Goal: Find specific page/section: Find specific page/section

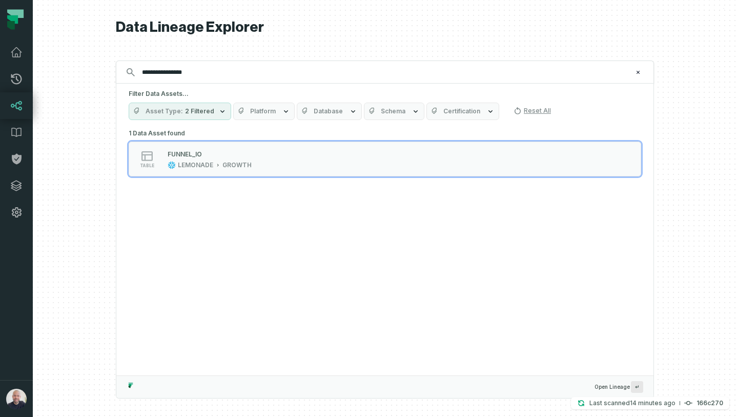
click at [175, 67] on input "**********" at bounding box center [384, 72] width 496 height 16
click at [177, 72] on input "**********" at bounding box center [384, 72] width 496 height 16
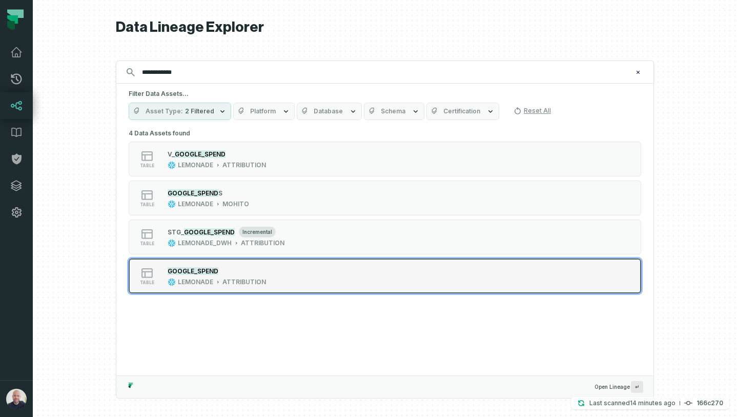
type input "**********"
click at [254, 268] on div "GOOGLE_SPEND" at bounding box center [217, 271] width 98 height 10
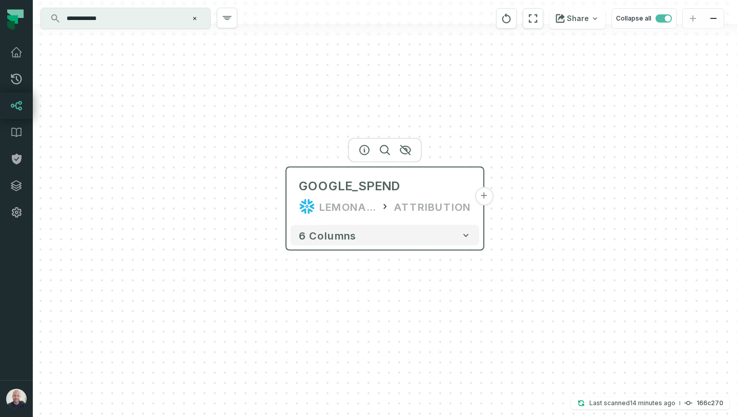
click at [484, 201] on button "+" at bounding box center [484, 196] width 18 height 18
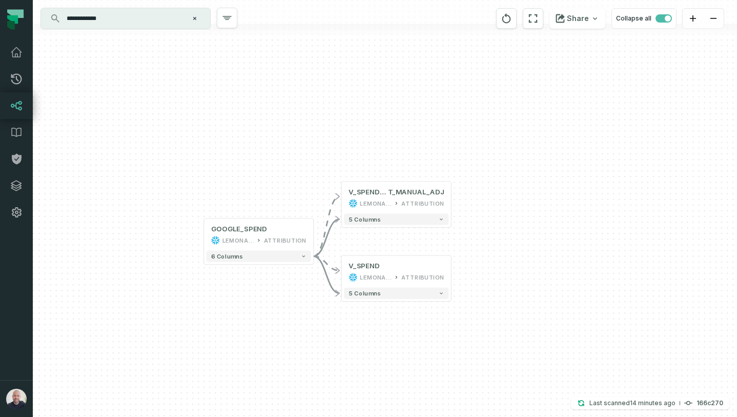
click at [452, 201] on div "+ V_SPEND_WITHOU T_MANUAL_ADJ LEMONADE ATTRIBUTION + 5 columns + V_SPEND LEMONA…" at bounding box center [385, 208] width 705 height 417
click at [453, 196] on button "+" at bounding box center [451, 197] width 10 height 10
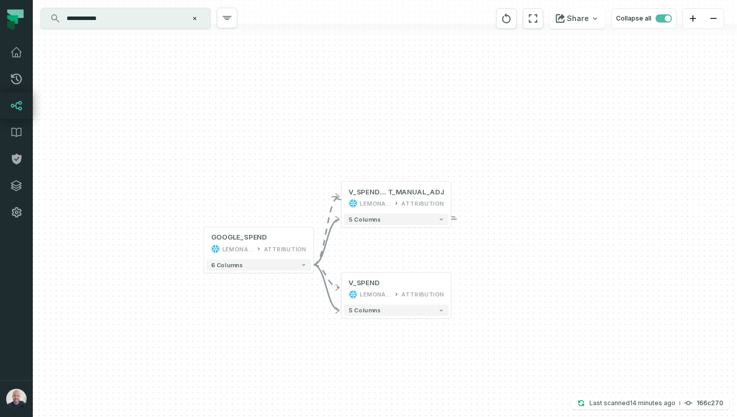
click at [487, 286] on div "+ V_SPEND_WITHOU T_MANUAL_ADJ LEMONADE ATTRIBUTION - 5 columns + V_SPEND LEMONA…" at bounding box center [385, 208] width 705 height 417
click at [453, 202] on button "-" at bounding box center [451, 197] width 10 height 10
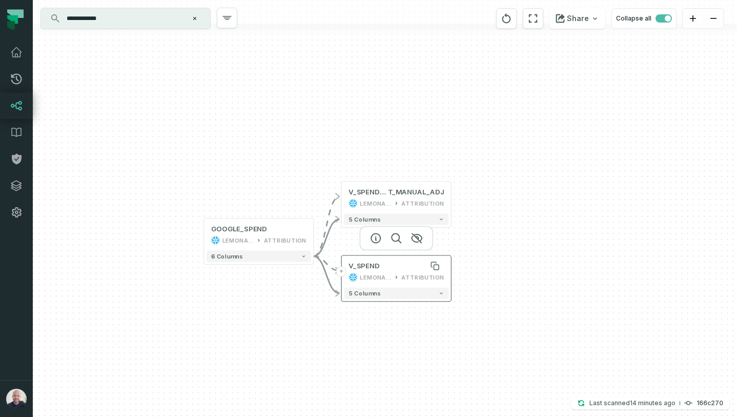
click at [371, 268] on div "V_SPEND" at bounding box center [364, 266] width 31 height 9
click at [541, 295] on div "+ V_SPEND_WITHOU T_MANUAL_ADJ LEMONADE ATTRIBUTION + 5 columns + V_SPEND LEMONA…" at bounding box center [385, 208] width 705 height 417
click at [141, 19] on input "**********" at bounding box center [125, 18] width 128 height 16
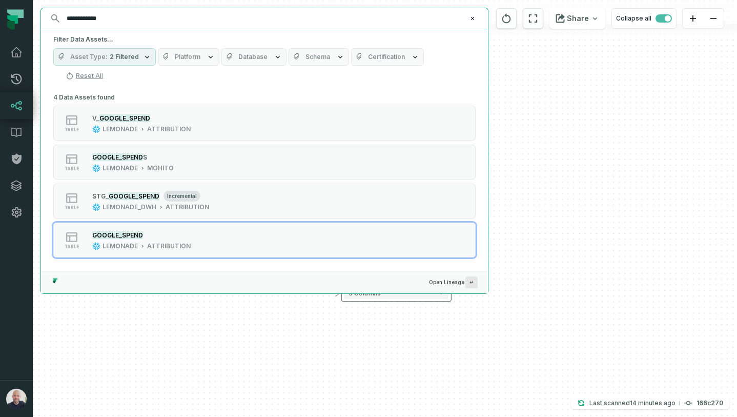
click at [141, 19] on input "**********" at bounding box center [264, 18] width 406 height 16
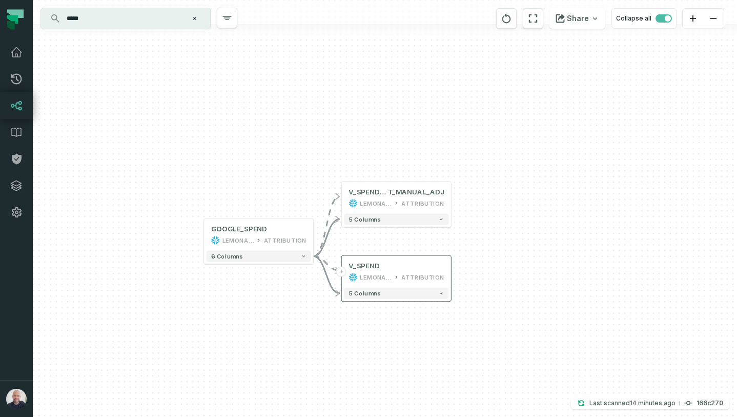
click at [103, 20] on input "*****" at bounding box center [125, 18] width 128 height 16
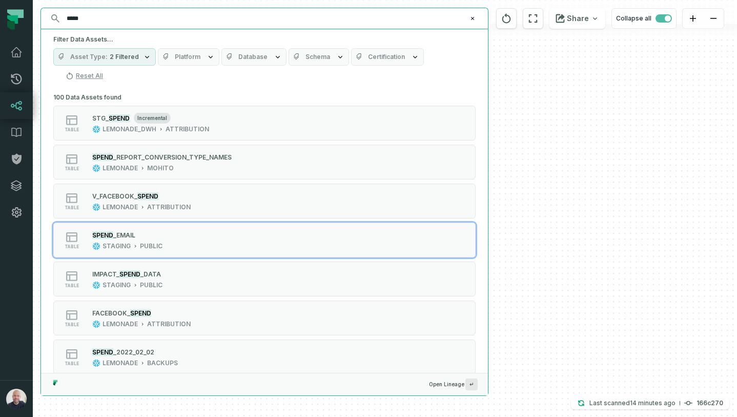
click at [103, 20] on input "*****" at bounding box center [264, 18] width 406 height 16
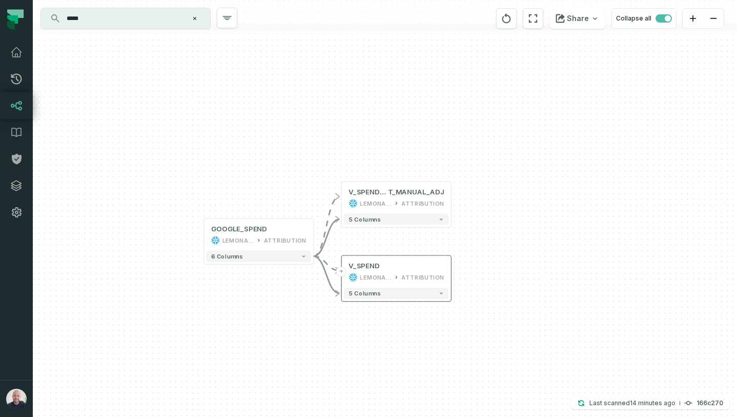
click at [84, 21] on input "*****" at bounding box center [125, 18] width 128 height 16
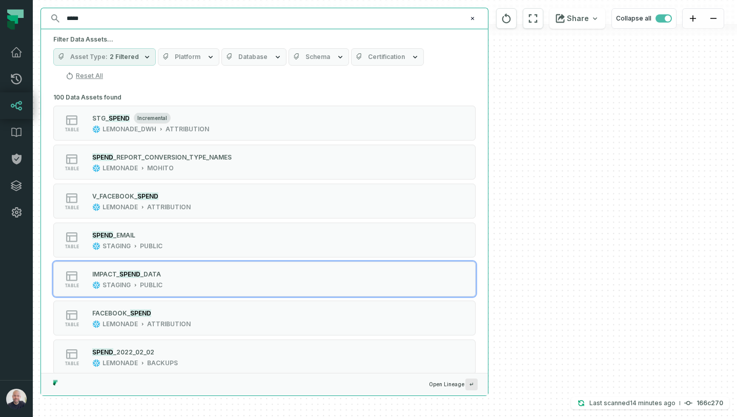
click at [84, 21] on input "*****" at bounding box center [264, 18] width 406 height 16
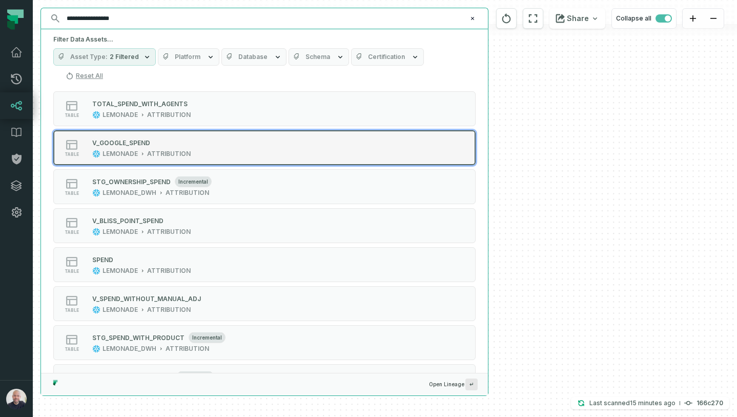
scroll to position [171, 0]
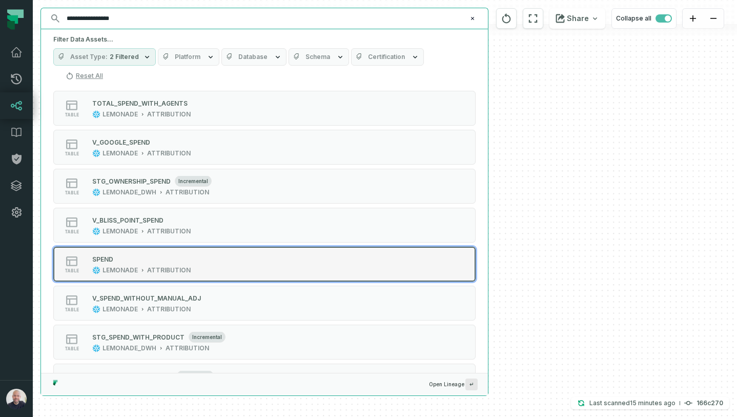
type input "**********"
click at [136, 254] on div "SPEND" at bounding box center [141, 259] width 98 height 10
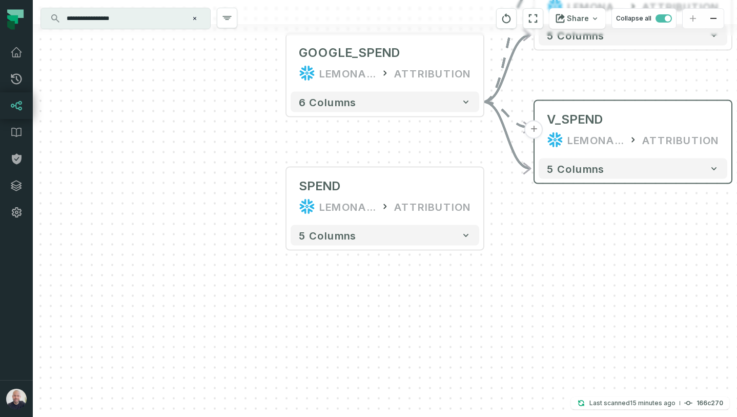
drag, startPoint x: 511, startPoint y: 332, endPoint x: 410, endPoint y: 331, distance: 101.6
click at [410, 331] on div "+ V_SPEND_WITHOU T_MANUAL_ADJ LEMONADE ATTRIBUTION + 5 columns + V_SPEND LEMONA…" at bounding box center [385, 208] width 705 height 417
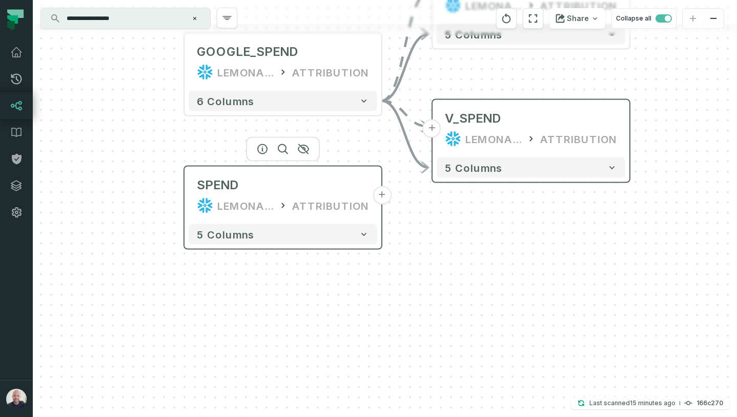
click at [382, 197] on button "+" at bounding box center [382, 195] width 18 height 18
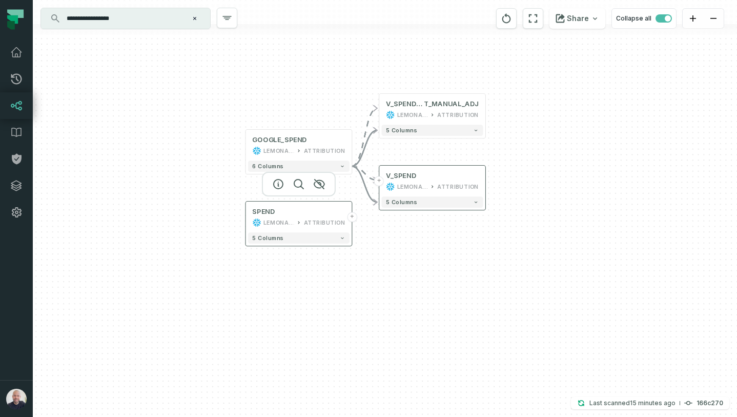
click at [353, 216] on button "+" at bounding box center [352, 217] width 10 height 10
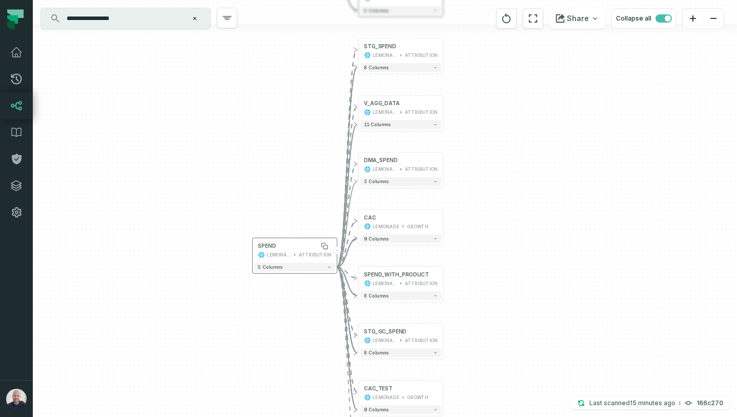
click at [286, 210] on div "+ STG_SPEND LEMONADE_DWH ATTRIBUTION + 8 columns + V_AGG_DATA LEMONADE ATTRIBUT…" at bounding box center [385, 208] width 705 height 417
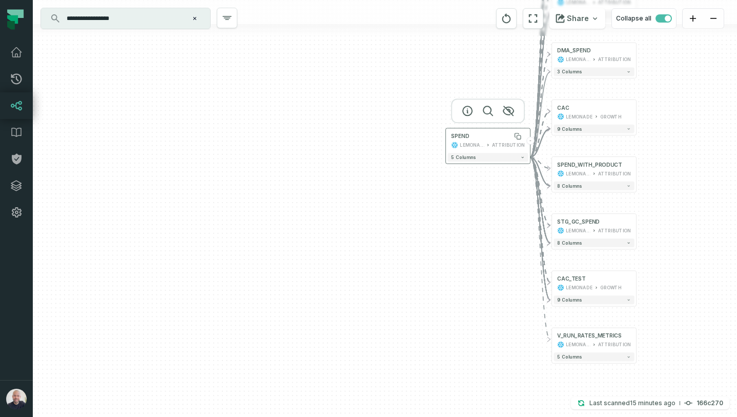
drag, startPoint x: 275, startPoint y: 252, endPoint x: 468, endPoint y: 142, distance: 222.3
click at [468, 142] on div "LEMONADE" at bounding box center [472, 145] width 24 height 7
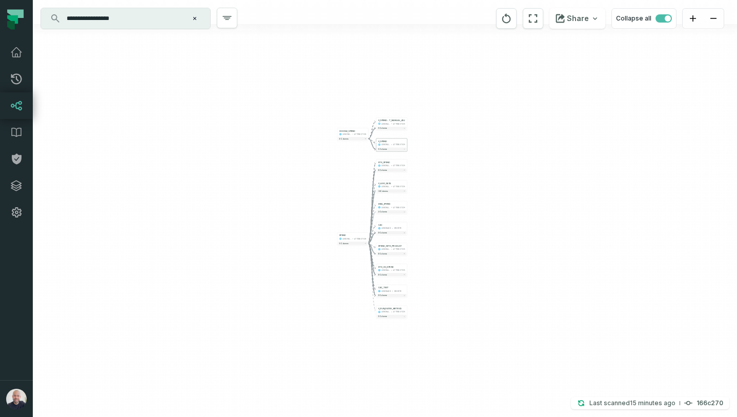
drag, startPoint x: 390, startPoint y: 104, endPoint x: 327, endPoint y: 250, distance: 159.2
click at [327, 250] on div "+ STG_SPEND LEMONADE_DWH ATTRIBUTION + 8 columns + V_AGG_DATA LEMONADE ATTRIBUT…" at bounding box center [385, 208] width 705 height 417
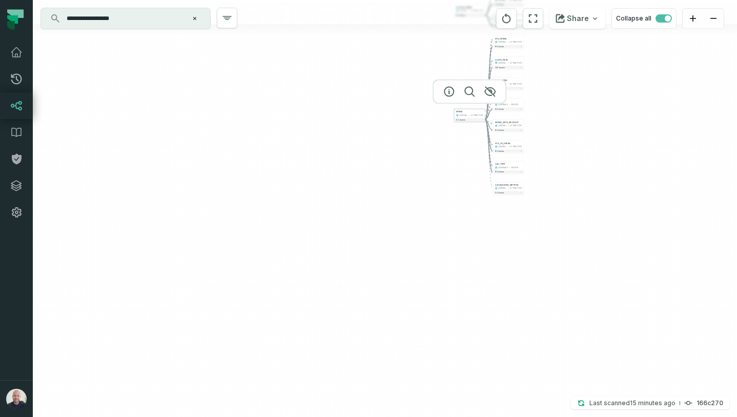
drag, startPoint x: 354, startPoint y: 243, endPoint x: 421, endPoint y: 180, distance: 91.4
click at [455, 117] on div "SPEND LEMONADE ATTRIBUTION" at bounding box center [470, 114] width 30 height 8
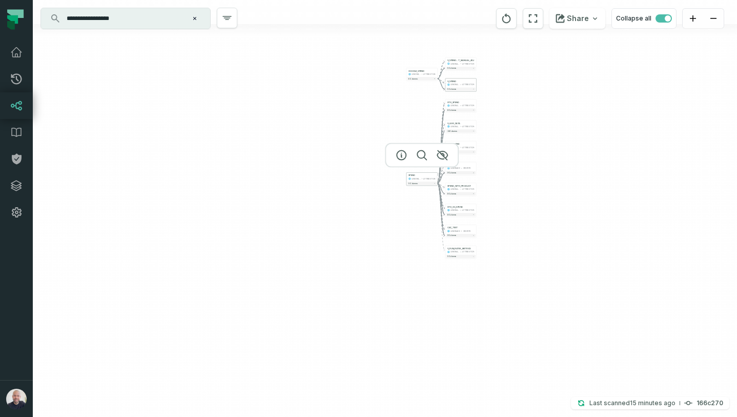
click at [422, 177] on div "LEMONADE ATTRIBUTION" at bounding box center [422, 178] width 27 height 3
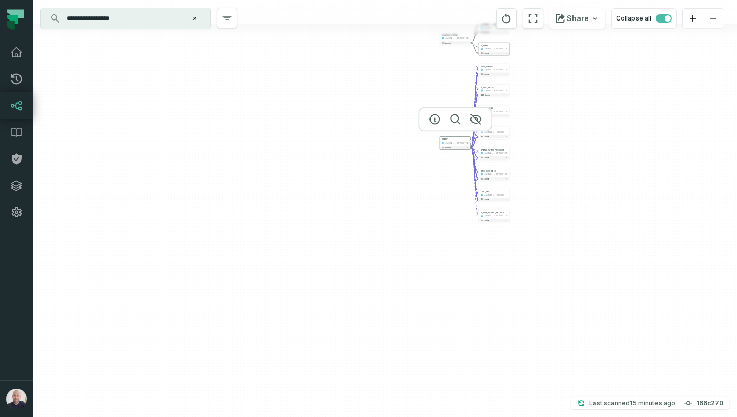
drag, startPoint x: 415, startPoint y: 176, endPoint x: 435, endPoint y: 149, distance: 34.1
click at [441, 145] on div "SPEND LEMONADE ATTRIBUTION" at bounding box center [456, 141] width 30 height 8
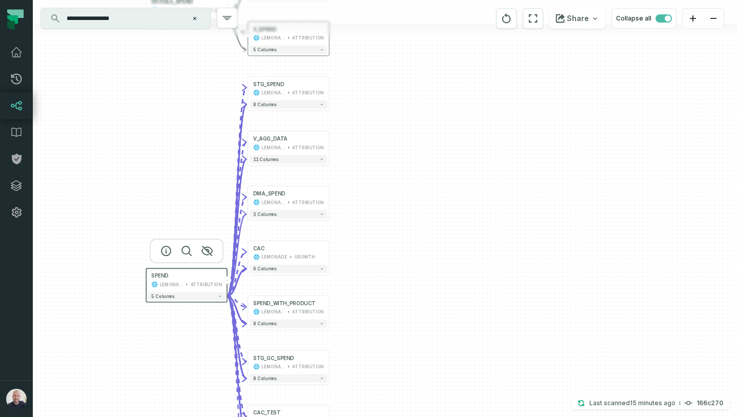
drag, startPoint x: 408, startPoint y: 202, endPoint x: 172, endPoint y: 350, distance: 278.2
click at [172, 350] on div "+ STG_SPEND LEMONADE_DWH ATTRIBUTION + 8 columns + V_AGG_DATA LEMONADE ATTRIBUT…" at bounding box center [385, 208] width 705 height 417
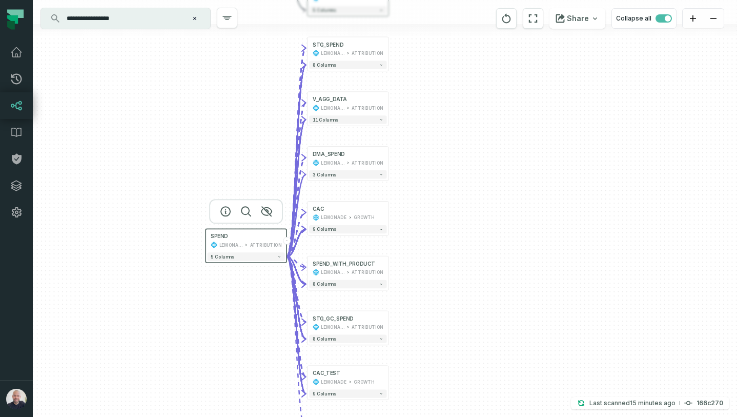
drag, startPoint x: 176, startPoint y: 278, endPoint x: 233, endPoint y: 242, distance: 67.6
click at [233, 240] on div "SPEND" at bounding box center [246, 236] width 71 height 7
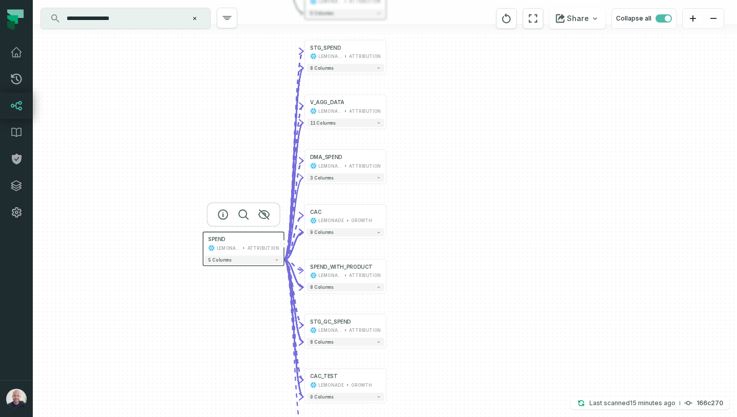
click at [219, 308] on div "+ STG_SPEND LEMONADE_DWH ATTRIBUTION + 8 columns + V_AGG_DATA LEMONADE ATTRIBUT…" at bounding box center [385, 208] width 705 height 417
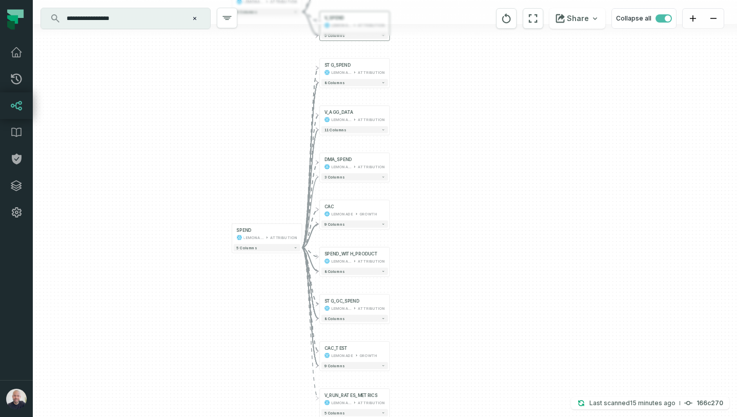
drag, startPoint x: 436, startPoint y: 252, endPoint x: 435, endPoint y: 214, distance: 38.0
click at [435, 214] on div "+ STG_SPEND LEMONADE_DWH ATTRIBUTION + 8 columns + V_AGG_DATA LEMONADE ATTRIBUT…" at bounding box center [385, 208] width 705 height 417
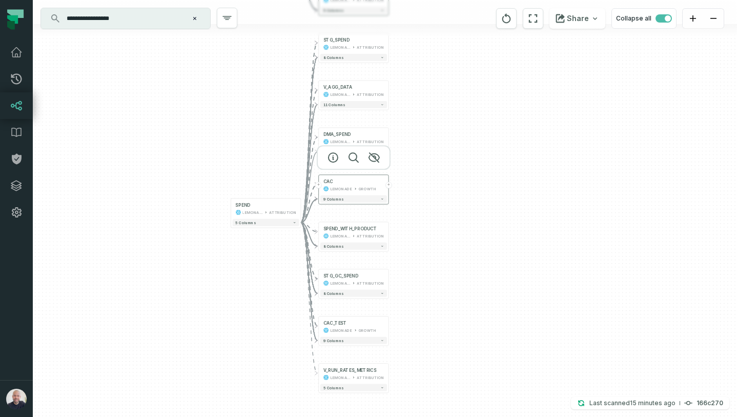
click at [389, 184] on button "+" at bounding box center [389, 185] width 7 height 7
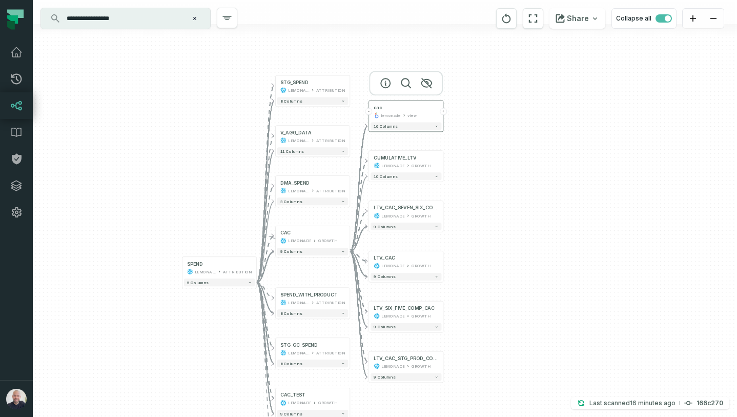
click at [444, 110] on button "+" at bounding box center [443, 111] width 7 height 7
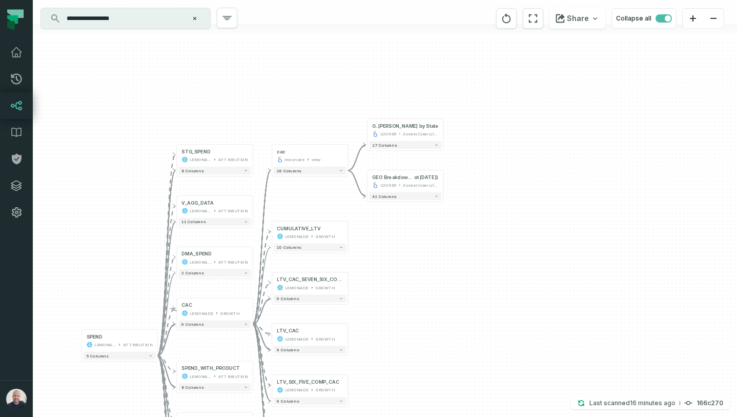
drag, startPoint x: 312, startPoint y: 358, endPoint x: 371, endPoint y: 248, distance: 124.8
click at [371, 248] on div "+ GEO Breakdown: Perfor [PERSON_NAME] by State LOOKER /looker/Users/Inbal Mecho…" at bounding box center [385, 208] width 705 height 417
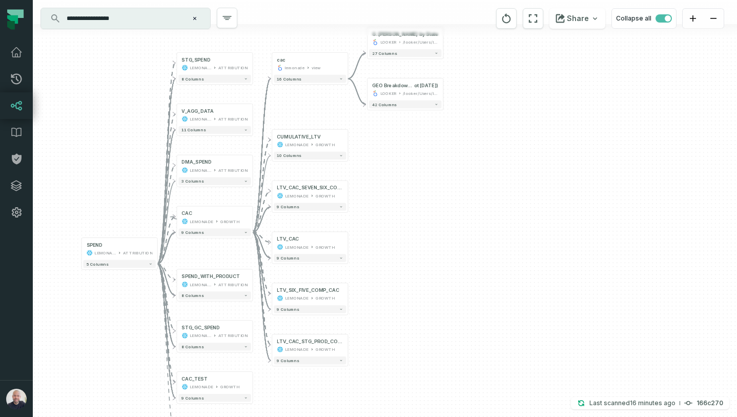
drag, startPoint x: 376, startPoint y: 294, endPoint x: 376, endPoint y: 203, distance: 91.8
click at [376, 203] on div "+ GEO Breakdown: Perfor [PERSON_NAME] by State LOOKER /looker/Users/Inbal Mecho…" at bounding box center [385, 208] width 705 height 417
click at [347, 242] on button "+" at bounding box center [348, 242] width 7 height 7
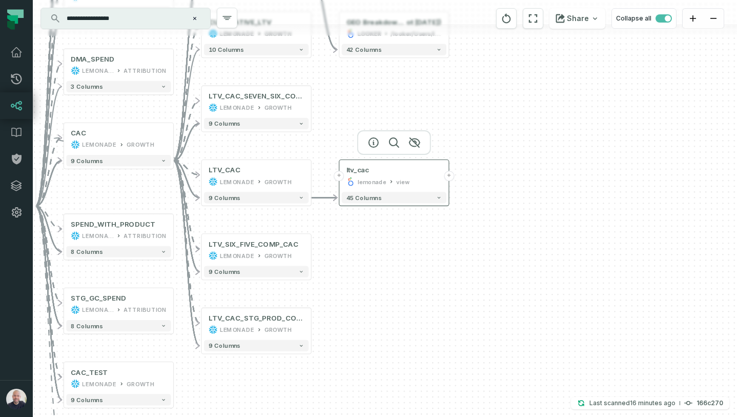
click at [448, 177] on button "+" at bounding box center [449, 176] width 10 height 10
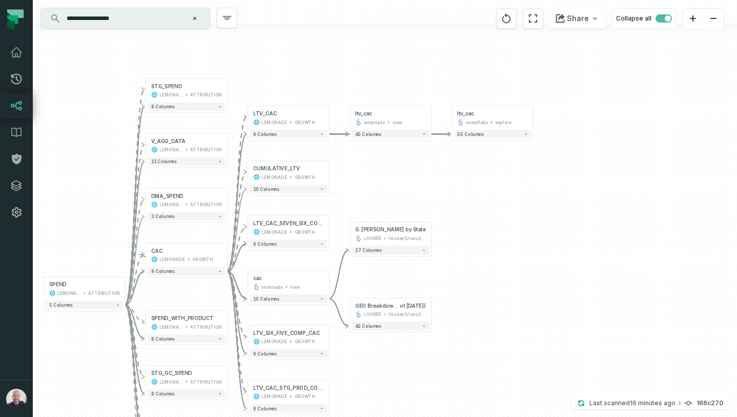
drag, startPoint x: 235, startPoint y: 345, endPoint x: 390, endPoint y: 199, distance: 212.6
click at [390, 199] on div "+ ltv_cac snowflake explore + 55 columns - ltv_cac lemonade view - 45 columns +…" at bounding box center [385, 208] width 705 height 417
click at [331, 283] on button "-" at bounding box center [330, 283] width 8 height 8
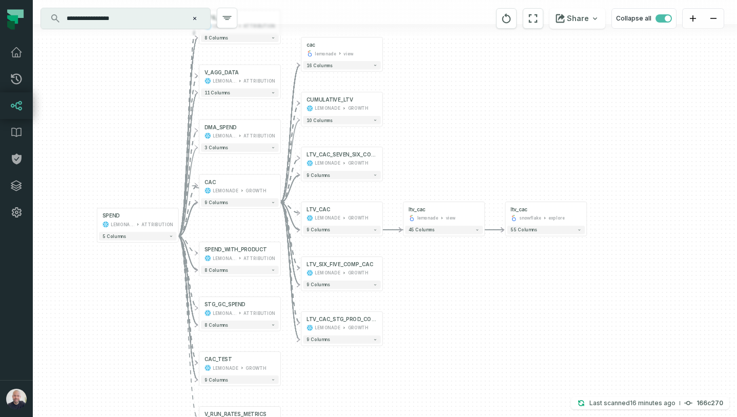
drag, startPoint x: 357, startPoint y: 353, endPoint x: 406, endPoint y: 117, distance: 240.4
click at [406, 117] on div "+ ltv_cac snowflake explore + 55 columns - ltv_cac lemonade view - 45 columns -…" at bounding box center [385, 208] width 705 height 417
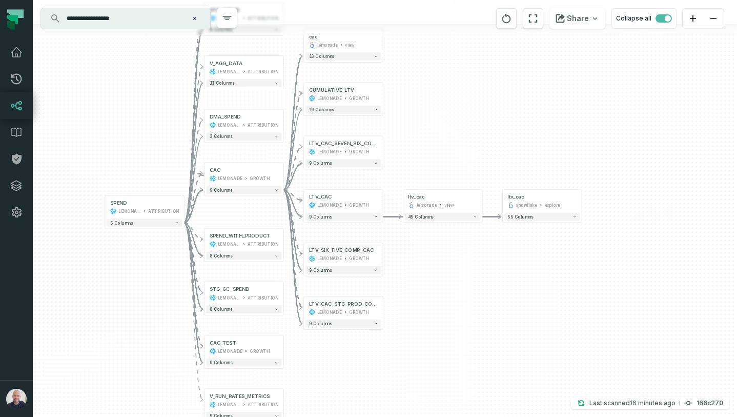
drag, startPoint x: 431, startPoint y: 135, endPoint x: 435, endPoint y: 126, distance: 9.6
click at [435, 126] on div "+ ltv_cac snowflake explore + 55 columns - ltv_cac lemonade view - 45 columns -…" at bounding box center [385, 208] width 705 height 417
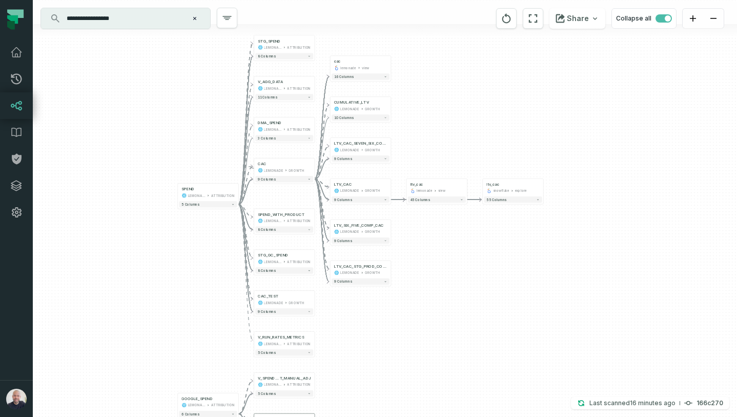
drag, startPoint x: 431, startPoint y: 130, endPoint x: 426, endPoint y: 135, distance: 6.9
click at [426, 135] on div "+ ltv_cac snowflake explore + 55 columns - ltv_cac lemonade view - 45 columns -…" at bounding box center [385, 208] width 705 height 417
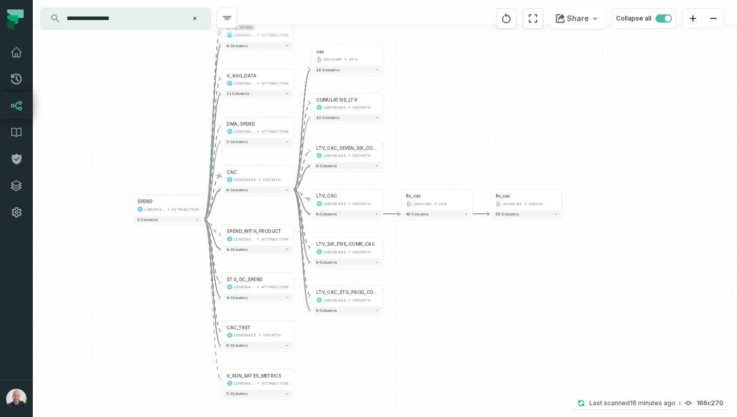
drag, startPoint x: 454, startPoint y: 131, endPoint x: 434, endPoint y: 157, distance: 32.9
click at [434, 157] on div "+ ltv_cac snowflake explore + 55 columns - ltv_cac lemonade view - 45 columns -…" at bounding box center [385, 208] width 705 height 417
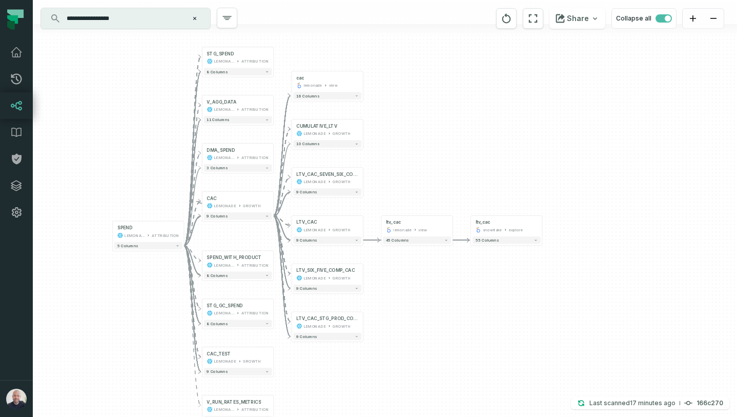
click at [651, 163] on div "+ ltv_cac snowflake explore + 55 columns - ltv_cac lemonade view - 45 columns -…" at bounding box center [385, 208] width 705 height 417
click at [649, 142] on div "+ ltv_cac snowflake explore + 55 columns - ltv_cac lemonade view - 45 columns -…" at bounding box center [385, 208] width 705 height 417
click at [542, 226] on button "+" at bounding box center [543, 226] width 7 height 7
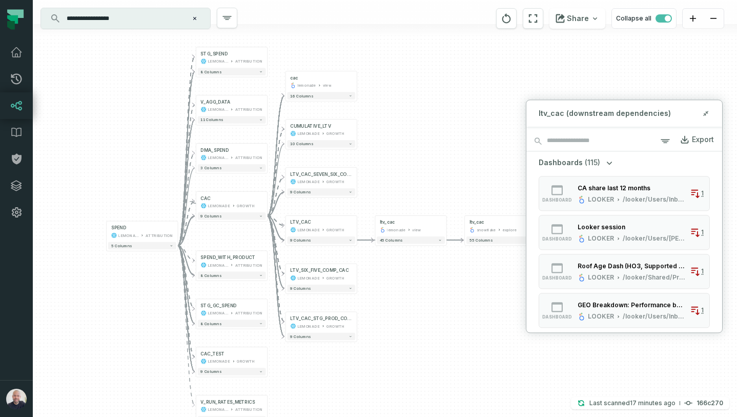
drag, startPoint x: 475, startPoint y: 210, endPoint x: 438, endPoint y: 205, distance: 37.4
click at [438, 205] on div "+ ltv_cac snowflake explore + 55 columns - ltv_cac lemonade view - 45 columns -…" at bounding box center [385, 208] width 705 height 417
